Goal: Information Seeking & Learning: Find specific fact

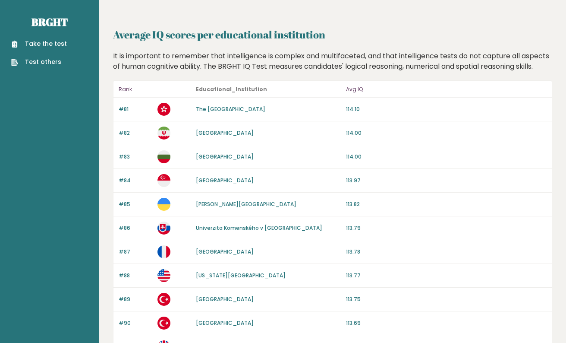
click at [152, 39] on h2 "Average IQ scores per educational institution" at bounding box center [332, 35] width 439 height 16
drag, startPoint x: 152, startPoint y: 39, endPoint x: 301, endPoint y: 35, distance: 148.9
click at [301, 35] on h2 "Average IQ scores per educational institution" at bounding box center [332, 35] width 439 height 16
click at [151, 56] on div "It is important to remember that intelligence is complex and multifaceted, and …" at bounding box center [333, 61] width 446 height 21
drag, startPoint x: 114, startPoint y: 59, endPoint x: 266, endPoint y: 53, distance: 152.9
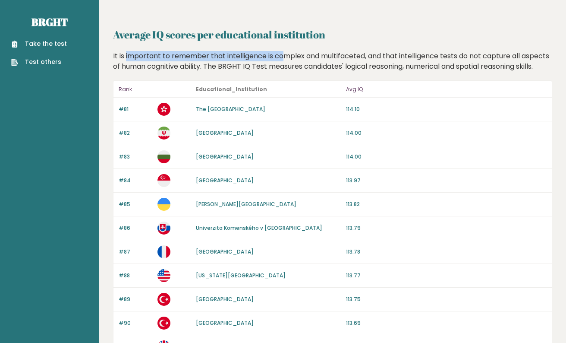
click at [266, 53] on div "It is important to remember that intelligence is complex and multifaceted, and …" at bounding box center [333, 61] width 446 height 21
click at [264, 58] on div "It is important to remember that intelligence is complex and multifaceted, and …" at bounding box center [333, 61] width 446 height 21
click at [205, 59] on div "It is important to remember that intelligence is complex and multifaceted, and …" at bounding box center [333, 61] width 446 height 21
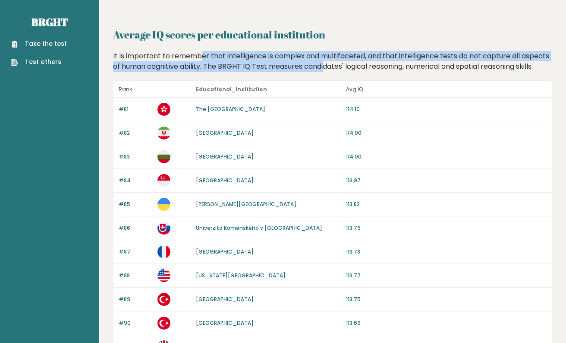
drag, startPoint x: 205, startPoint y: 59, endPoint x: 276, endPoint y: 62, distance: 70.8
click at [276, 62] on div "It is important to remember that intelligence is complex and multifaceted, and …" at bounding box center [333, 61] width 446 height 21
click at [305, 64] on div "It is important to remember that intelligence is complex and multifaceted, and …" at bounding box center [333, 61] width 446 height 21
click at [242, 69] on div "It is important to remember that intelligence is complex and multifaceted, and …" at bounding box center [333, 61] width 446 height 21
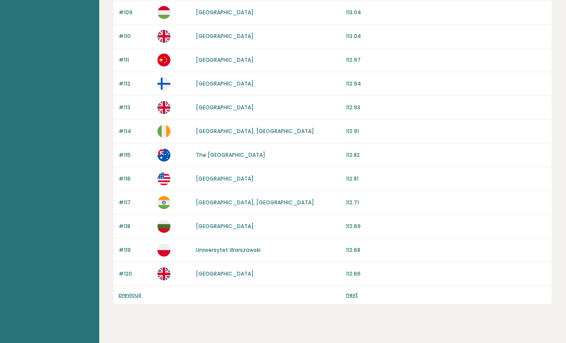
scroll to position [778, 0]
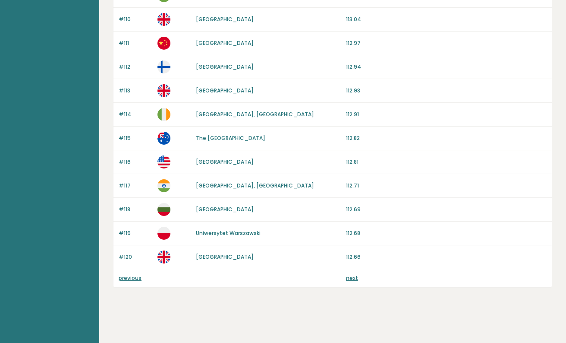
click at [120, 279] on link "previous" at bounding box center [130, 277] width 23 height 7
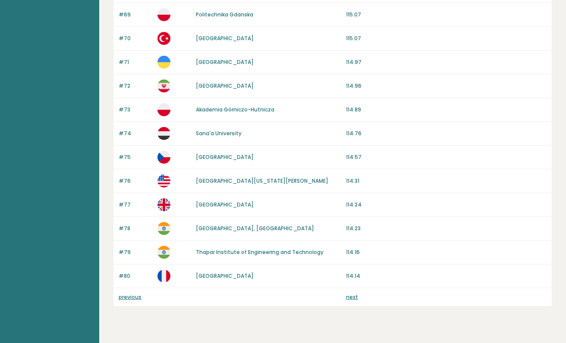
scroll to position [778, 0]
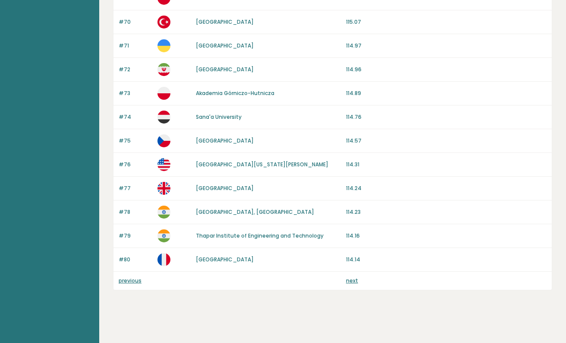
click at [131, 278] on link "previous" at bounding box center [130, 280] width 23 height 7
